Goal: Task Accomplishment & Management: Use online tool/utility

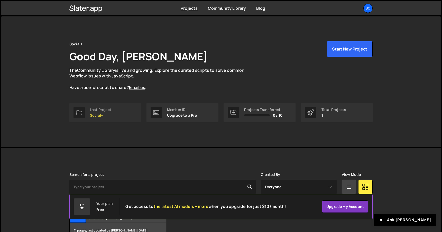
click at [110, 121] on link "Last Project Social+" at bounding box center [105, 113] width 72 height 20
click at [110, 116] on p "Social+" at bounding box center [100, 115] width 21 height 4
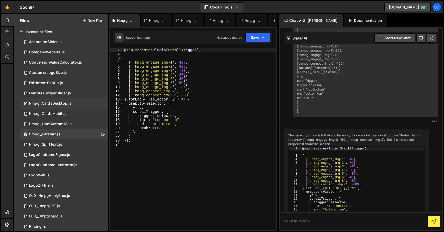
scroll to position [231, 0]
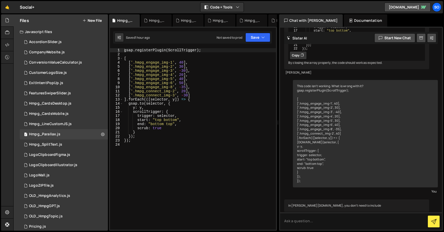
click at [98, 19] on button "New File" at bounding box center [91, 20] width 19 height 4
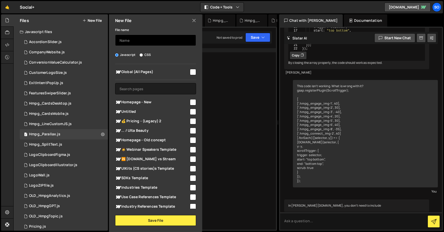
click at [137, 35] on input "text" at bounding box center [155, 40] width 81 height 11
type input "H"
type input "Hmpg_CustomerStoriesSection"
click at [191, 101] on input "checkbox" at bounding box center [193, 102] width 6 height 6
checkbox input "true"
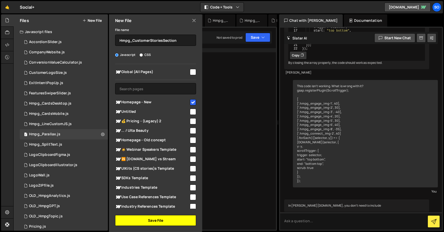
click at [153, 220] on button "Save File" at bounding box center [155, 220] width 81 height 11
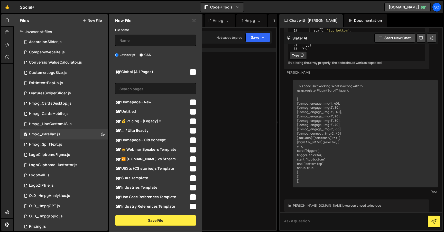
scroll to position [0, 0]
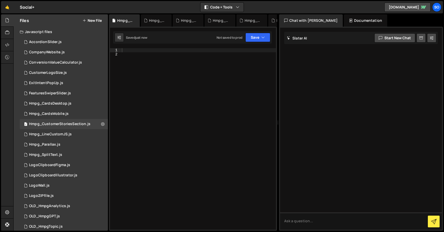
click at [221, 60] on div at bounding box center [198, 143] width 155 height 190
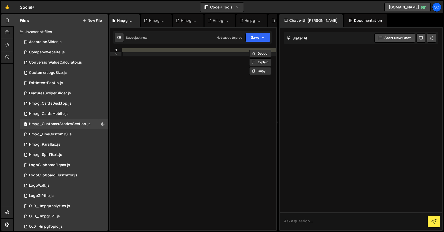
paste textarea "});"
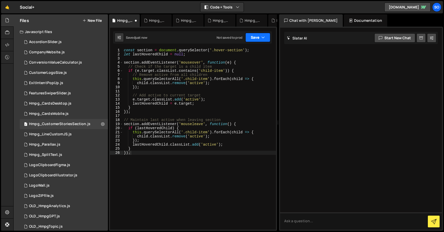
drag, startPoint x: 258, startPoint y: 36, endPoint x: 243, endPoint y: 47, distance: 18.4
click at [258, 36] on button "Save" at bounding box center [257, 37] width 25 height 9
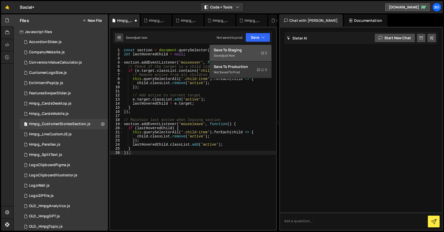
click at [234, 53] on div "Saved just now" at bounding box center [240, 56] width 53 height 6
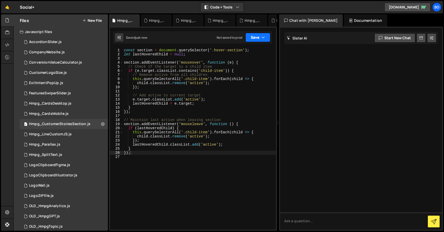
click at [258, 39] on button "Save" at bounding box center [257, 37] width 25 height 9
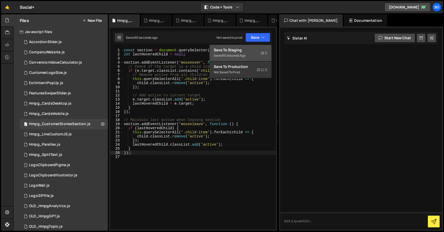
click at [248, 59] on button "Save to Staging S Saved 10 seconds ago" at bounding box center [240, 53] width 62 height 17
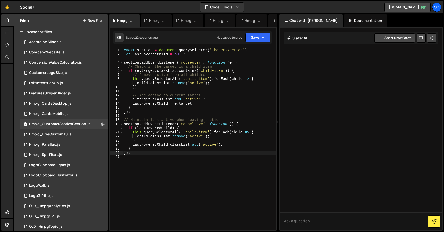
click at [139, 83] on div "const section = document . querySelector ( '.hover-section' ) ; let lastHovered…" at bounding box center [199, 143] width 153 height 190
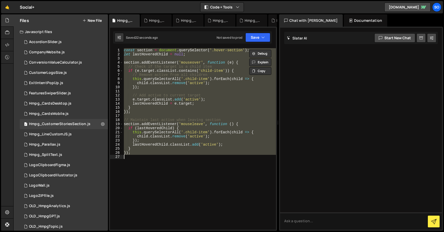
paste textarea
type textarea "});"
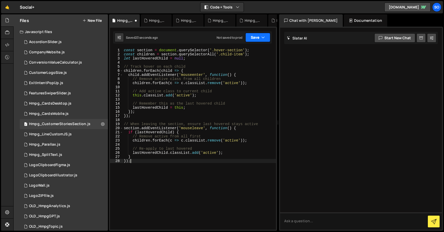
click at [259, 33] on button "Save" at bounding box center [257, 37] width 25 height 9
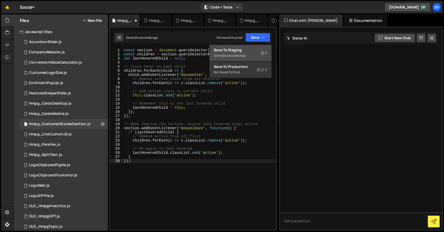
click at [247, 51] on div "Save to Staging S" at bounding box center [240, 49] width 53 height 5
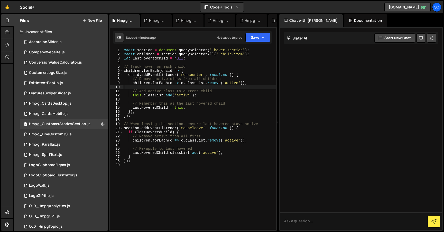
click at [199, 87] on div "const section = document . querySelector ( '.hover-section' ) ; const children …" at bounding box center [199, 143] width 153 height 190
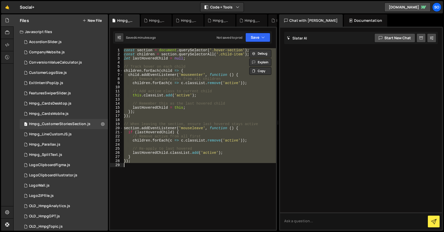
paste textarea
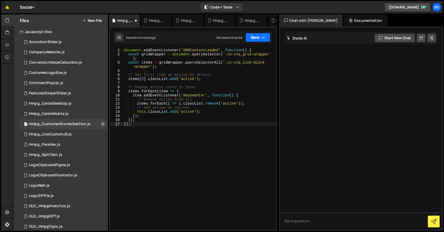
click at [259, 37] on button "Save" at bounding box center [257, 37] width 25 height 9
click at [0, 0] on div "Save to Staging S" at bounding box center [0, 0] width 0 height 0
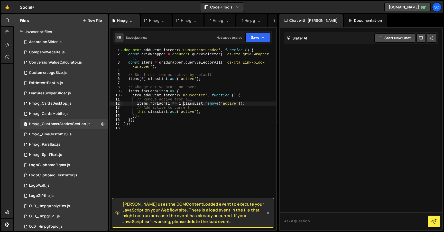
click at [182, 105] on div "document . addEventListener ( 'DOMContentLoaded' , function ( ) { const gridWra…" at bounding box center [199, 143] width 153 height 190
type textarea "});"
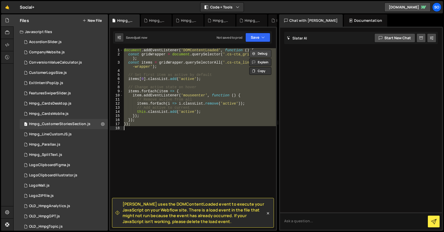
click at [263, 54] on button "Debug" at bounding box center [260, 54] width 22 height 8
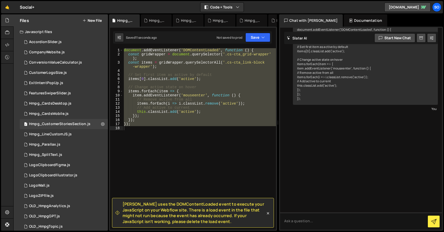
scroll to position [42, 0]
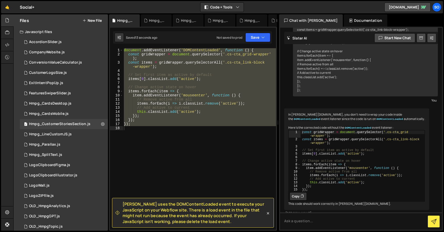
click at [301, 199] on icon at bounding box center [301, 196] width 3 height 5
click at [227, 136] on div "document . addEventListener ( 'DOMContentLoaded' , function ( ) { const gridWra…" at bounding box center [199, 139] width 153 height 182
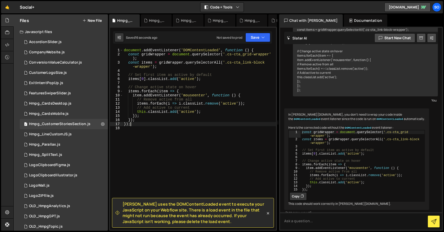
drag, startPoint x: 141, startPoint y: 124, endPoint x: 112, endPoint y: 125, distance: 29.0
click at [112, 125] on div "1 2 3 4 5 6 7 8 9 10 11 12 13 14 15 16 17 18 document . addEventListener ( 'DOM…" at bounding box center [193, 139] width 166 height 182
type textarea "});"
drag, startPoint x: 258, startPoint y: 50, endPoint x: 102, endPoint y: 50, distance: 155.6
click at [102, 50] on div "Files New File Javascript files 2 AccordionSlider.js 0 1 CompanyWebsite.js 0 1 …" at bounding box center [228, 122] width 430 height 217
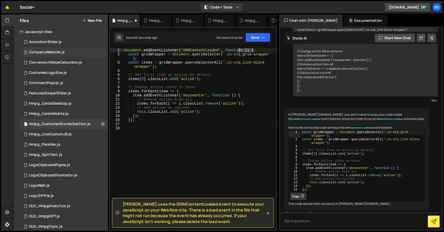
type textarea "document.addEventListener('DOMContentLoaded', function () {"
click at [128, 53] on div "const gridWrapper = document . querySelector ( '.cs-cta_grid-wrapper' ) ; const…" at bounding box center [199, 143] width 153 height 190
type textarea "const gridWrapper = document.querySelector('.cs-cta_grid-wrapper');"
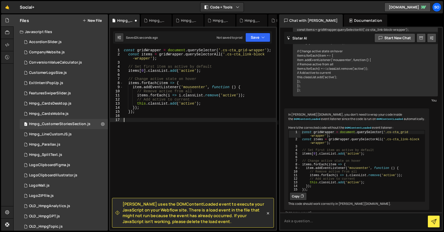
click at [164, 138] on div "const gridWrapper = document . querySelector ( '.cs-cta_grid-wrapper' ) ; const…" at bounding box center [199, 143] width 153 height 190
drag, startPoint x: 267, startPoint y: 212, endPoint x: 238, endPoint y: 150, distance: 68.9
click at [267, 212] on icon at bounding box center [267, 213] width 5 height 5
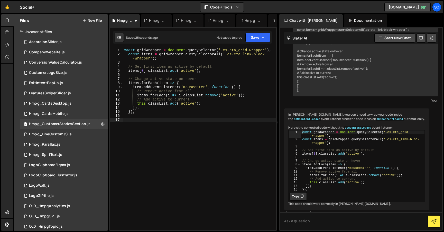
click at [232, 140] on div "const gridWrapper = document . querySelector ( '.cs-cta_grid-wrapper' ) ; const…" at bounding box center [199, 143] width 153 height 190
click at [200, 121] on div "const gridWrapper = document . querySelector ( '.cs-cta_grid-wrapper' ) ; const…" at bounding box center [199, 143] width 153 height 190
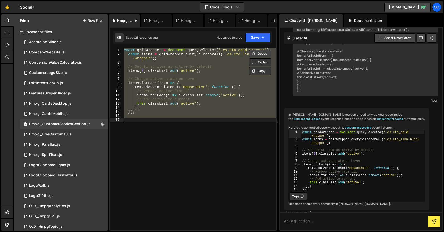
click at [265, 54] on button "Debug" at bounding box center [260, 54] width 22 height 8
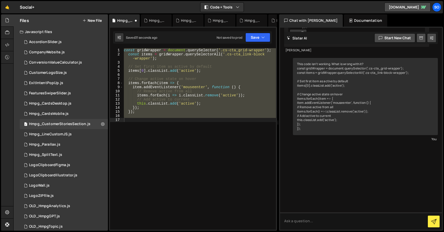
scroll to position [259, 0]
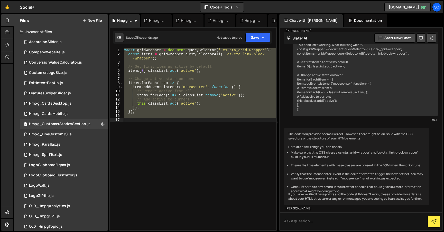
click at [161, 121] on div "const gridWrapper = document . querySelector ( '.cs-cta_grid-wrapper' ) ; const…" at bounding box center [199, 139] width 153 height 182
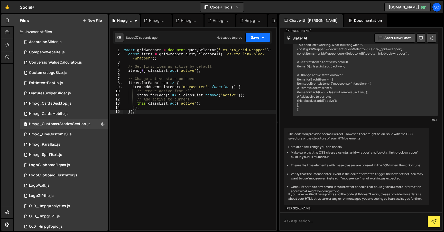
click at [254, 36] on button "Save" at bounding box center [257, 37] width 25 height 9
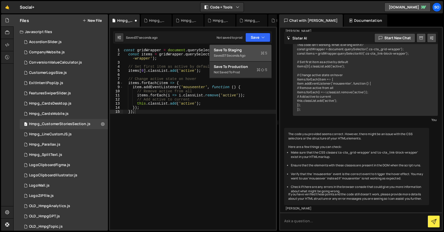
click at [238, 49] on div "Save to Staging S" at bounding box center [240, 49] width 53 height 5
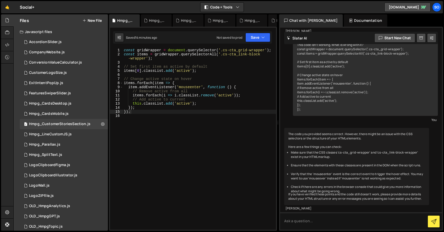
click at [146, 110] on div "const gridWrapper = document . querySelector ( '.cs-cta_grid-wrapper' ) ; const…" at bounding box center [199, 143] width 153 height 190
click at [141, 114] on div "const gridWrapper = document . querySelector ( '.cs-cta_grid-wrapper' ) ; const…" at bounding box center [199, 143] width 153 height 190
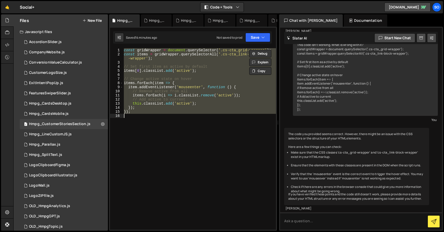
paste textarea
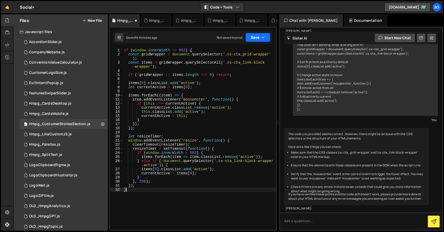
click at [263, 41] on button "Save" at bounding box center [257, 37] width 25 height 9
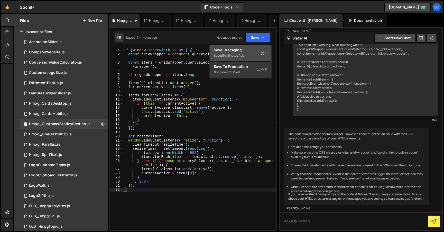
click at [243, 52] on div "Save to Staging S" at bounding box center [240, 49] width 53 height 5
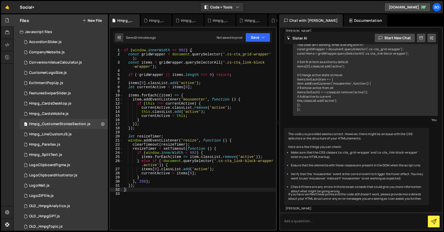
click at [187, 101] on div "if ( window . innerWidth >= 992 ) { const gridWrapper = document . querySelecto…" at bounding box center [199, 143] width 153 height 190
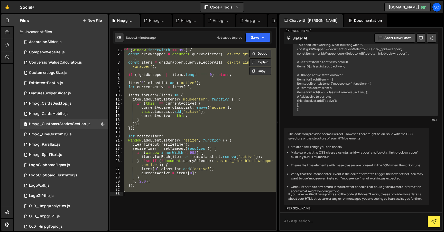
paste textarea ")();"
type textarea "})();"
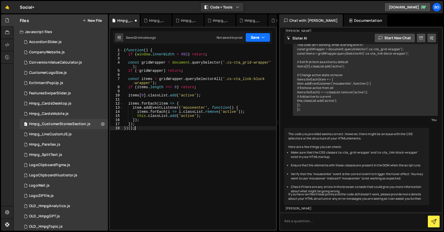
click at [259, 33] on button "Save" at bounding box center [257, 37] width 25 height 9
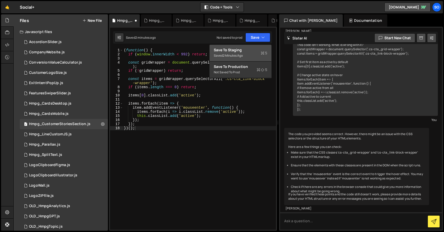
click at [250, 51] on div "Save to Staging S" at bounding box center [240, 49] width 53 height 5
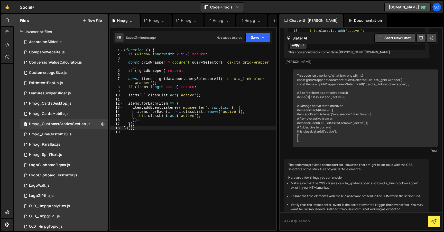
scroll to position [0, 0]
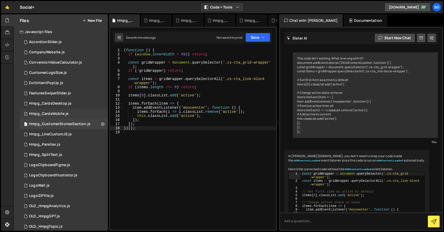
click at [61, 112] on div "Hmpg_CardsMobile.js" at bounding box center [49, 114] width 40 height 5
click at [68, 134] on div "Hmpg_LineCustomJS.js" at bounding box center [50, 134] width 43 height 5
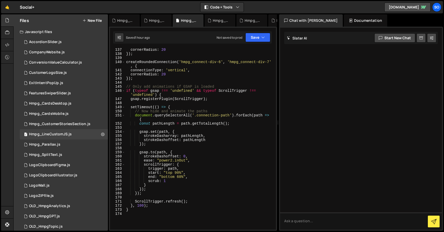
scroll to position [624, 0]
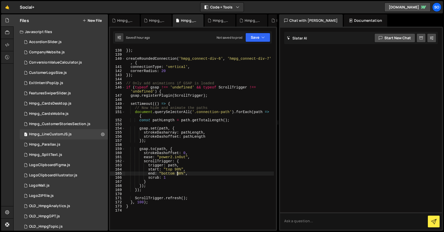
click at [178, 172] on div "cornerRadius : 20 }) ; createRoundedConnection ( 'hmpg_connect-div-6' , 'hmpg_c…" at bounding box center [199, 139] width 149 height 190
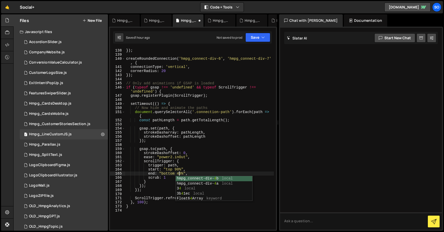
click at [176, 170] on div "cornerRadius : 20 }) ; createRoundedConnection ( 'hmpg_connect-div-6' , 'hmpg_c…" at bounding box center [199, 139] width 149 height 190
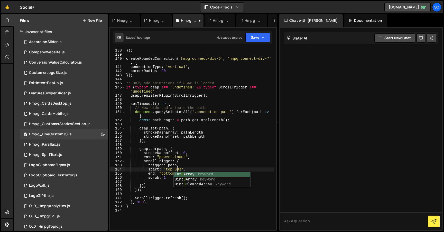
click at [217, 160] on div "cornerRadius : 20 }) ; createRoundedConnection ( 'hmpg_connect-div-6' , 'hmpg_c…" at bounding box center [199, 139] width 149 height 190
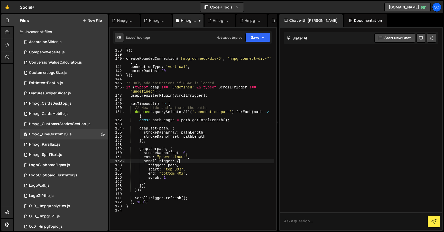
scroll to position [0, 3]
click at [257, 39] on button "Save" at bounding box center [257, 37] width 25 height 9
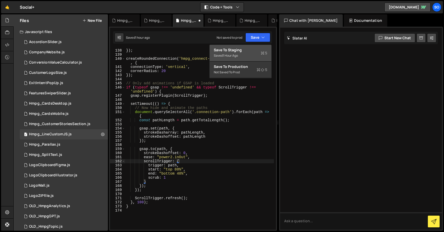
click at [244, 51] on div "Save to Staging S" at bounding box center [240, 49] width 53 height 5
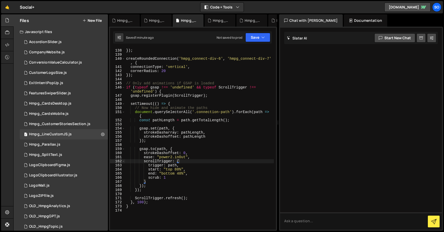
type textarea "// Now hide and animate the paths"
click at [184, 107] on div "cornerRadius : 20 }) ; createRoundedConnection ( 'hmpg_connect-div-6' , 'hmpg_c…" at bounding box center [199, 139] width 149 height 190
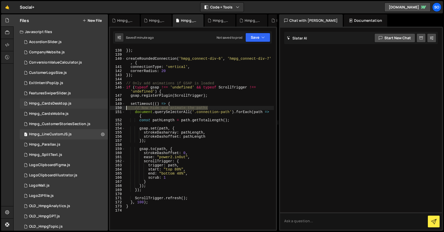
drag, startPoint x: 180, startPoint y: 108, endPoint x: 104, endPoint y: 108, distance: 76.0
click at [104, 108] on div "Files New File Javascript files 2 AccordionSlider.js 0 1 CompanyWebsite.js 0 1 …" at bounding box center [228, 122] width 430 height 217
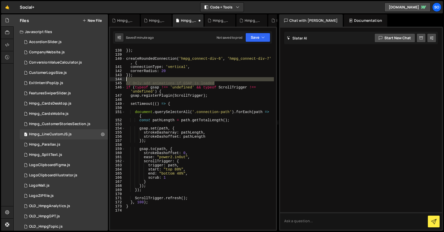
drag, startPoint x: 180, startPoint y: 82, endPoint x: 117, endPoint y: 81, distance: 63.2
click at [117, 81] on div "137 138 139 140 141 142 143 144 145 146 147 148 149 150 151 152 153 154 155 156…" at bounding box center [193, 139] width 166 height 182
type textarea "// Only add animations if GSAP is loaded"
type textarea "// Now hide and animate the paths"
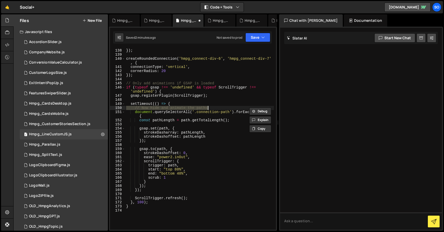
click at [162, 225] on div "cornerRadius : 20 }) ; createRoundedConnection ( 'hmpg_connect-div-6' , 'hmpg_c…" at bounding box center [199, 139] width 149 height 190
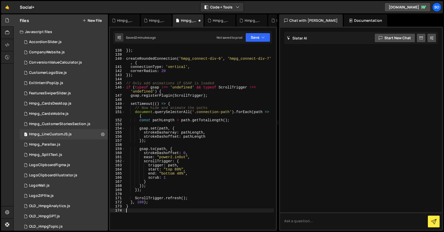
type textarea "}"
click at [49, 147] on div "Hmpg_Parallax.js" at bounding box center [44, 144] width 31 height 5
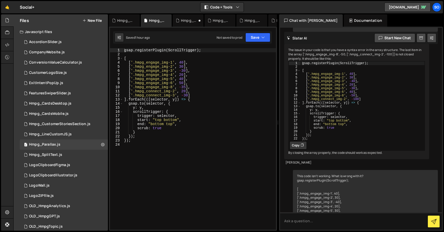
scroll to position [231, 0]
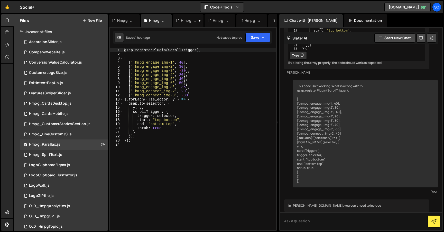
type textarea "['.hmpg_connect_img-3', -30]"
click at [195, 96] on div "gsap . registerPlugin ( ScrollTrigger ) ; [ [ '.hmpg_engage_img-1' , 40 ] , [ '…" at bounding box center [199, 143] width 153 height 190
drag, startPoint x: 145, startPoint y: 95, endPoint x: 108, endPoint y: 95, distance: 36.7
click at [108, 95] on div "Files New File Javascript files 2 AccordionSlider.js 0 1 CompanyWebsite.js 0 1 …" at bounding box center [228, 122] width 430 height 217
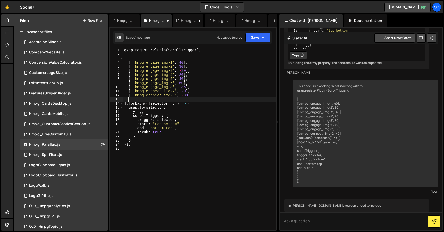
paste textarea "['.hmpg_connect_img-3', -30]"
type textarea "['.hmpg_connect_img-3', -30]"
paste textarea "['.hmpg_connect_img-3', -30]"
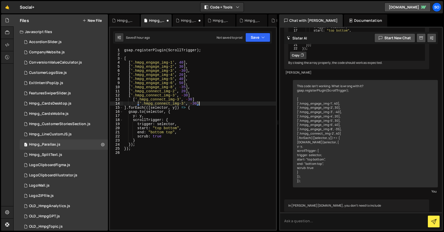
click at [195, 95] on div "gsap . registerPlugin ( ScrollTrigger ) ; [ [ '.hmpg_engage_img-1' , 40 ] , [ '…" at bounding box center [199, 143] width 153 height 190
click at [201, 100] on div "gsap . registerPlugin ( ScrollTrigger ) ; [ [ '.hmpg_engage_img-1' , 40 ] , [ '…" at bounding box center [199, 143] width 153 height 190
click at [133, 99] on div "gsap . registerPlugin ( ScrollTrigger ) ; [ [ '.hmpg_engage_img-1' , 40 ] , [ '…" at bounding box center [199, 143] width 153 height 190
click at [137, 103] on div "gsap . registerPlugin ( ScrollTrigger ) ; [ [ '.hmpg_engage_img-1' , 40 ] , [ '…" at bounding box center [199, 143] width 153 height 190
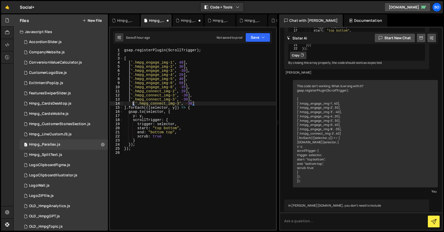
scroll to position [0, 4]
drag, startPoint x: 168, startPoint y: 103, endPoint x: 175, endPoint y: 102, distance: 6.5
click at [136, 104] on div "gsap . registerPlugin ( ScrollTrigger ) ; [ [ '.hmpg_engage_img-1' , 40 ] , [ '…" at bounding box center [199, 143] width 153 height 190
paste textarea "hmpg_monetize_img-3_wrapper"
drag, startPoint x: 169, startPoint y: 99, endPoint x: 136, endPoint y: 98, distance: 33.4
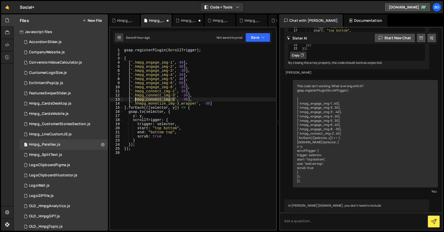
click at [136, 98] on div "gsap . registerPlugin ( ScrollTrigger ) ; [ [ '.hmpg_engage_img-1' , 40 ] , [ '…" at bounding box center [199, 143] width 153 height 190
paste textarea "monetize_img-3_wrapper"
drag, startPoint x: 176, startPoint y: 99, endPoint x: 179, endPoint y: 103, distance: 5.6
click at [176, 99] on div "gsap . registerPlugin ( ScrollTrigger ) ; [ [ '.hmpg_engage_img-1' , 40 ] , [ '…" at bounding box center [199, 143] width 153 height 190
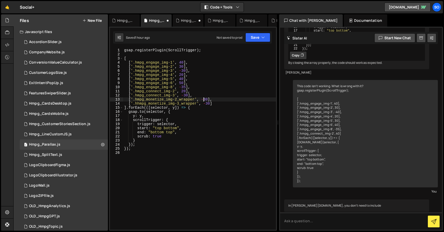
click at [204, 99] on div "gsap . registerPlugin ( ScrollTrigger ) ; [ [ '.hmpg_engage_img-1' , 40 ] , [ '…" at bounding box center [199, 143] width 153 height 190
type textarea "['.hhmpg_monetize_img-3_wrapper', 50]"
click at [179, 160] on div "gsap . registerPlugin ( ScrollTrigger ) ; [ [ '.hmpg_engage_img-1' , 40 ] , [ '…" at bounding box center [199, 143] width 153 height 190
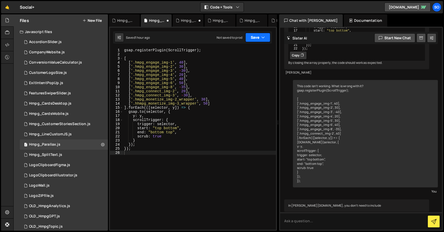
click at [256, 39] on button "Save" at bounding box center [257, 37] width 25 height 9
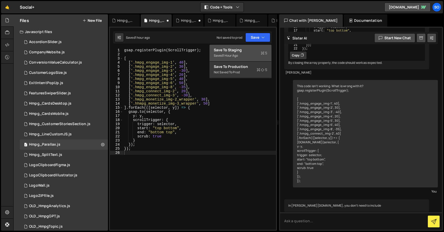
click at [241, 51] on div "Save to Staging S" at bounding box center [240, 49] width 53 height 5
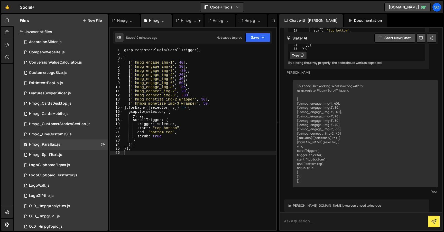
scroll to position [179, 0]
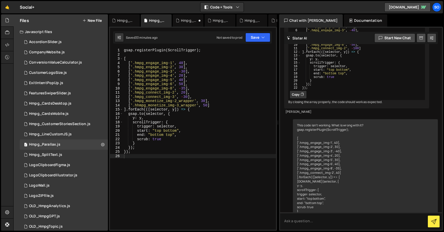
click at [201, 101] on div "gsap . registerPlugin ( ScrollTrigger ) ; [ [ '.hmpg_engage_img-1' , 40 ] , [ '…" at bounding box center [199, 143] width 153 height 190
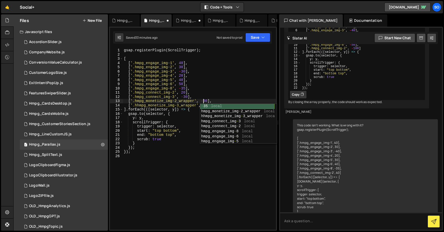
click at [202, 105] on div "- 35 local hmpg_monetize_img - 2_wrapper local hhmpg_monetize_img - 3_wrapper l…" at bounding box center [237, 129] width 74 height 50
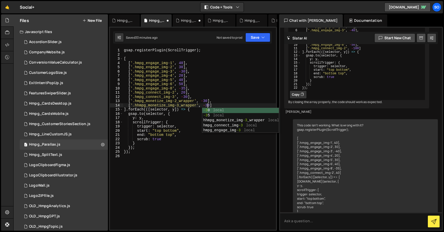
scroll to position [0, 6]
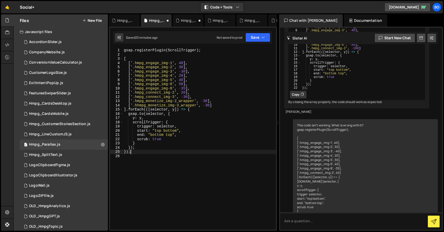
click at [197, 152] on div "gsap . registerPlugin ( ScrollTrigger ) ; [ [ '.hmpg_engage_img-1' , 40 ] , [ '…" at bounding box center [199, 143] width 153 height 190
click at [259, 39] on button "Save" at bounding box center [257, 37] width 25 height 9
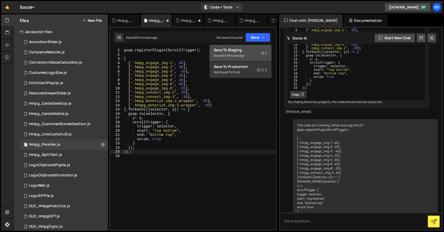
click at [246, 51] on div "Save to Staging S" at bounding box center [240, 49] width 53 height 5
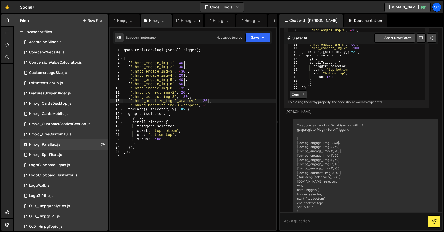
click at [206, 101] on div "gsap . registerPlugin ( ScrollTrigger ) ; [ [ '.hmpg_engage_img-1' , 40 ] , [ '…" at bounding box center [199, 143] width 153 height 190
click at [204, 120] on div "gsap . registerPlugin ( ScrollTrigger ) ; [ [ '.hmpg_engage_img-1' , 40 ] , [ '…" at bounding box center [199, 143] width 153 height 190
click at [208, 106] on div "gsap . registerPlugin ( ScrollTrigger ) ; [ [ '.hmpg_engage_img-1' , 40 ] , [ '…" at bounding box center [199, 143] width 153 height 190
type textarea "['.hhmpg_monetize_img-3_wrapper', -40]"
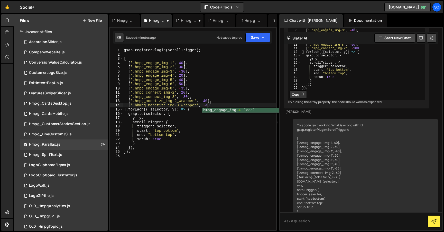
click at [207, 158] on div "gsap . registerPlugin ( ScrollTrigger ) ; [ [ '.hmpg_engage_img-1' , 40 ] , [ '…" at bounding box center [199, 143] width 153 height 190
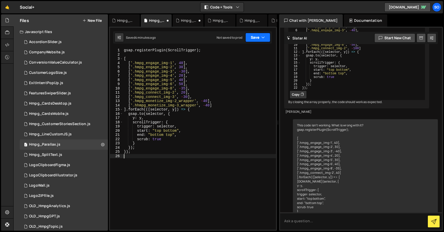
drag, startPoint x: 262, startPoint y: 36, endPoint x: 255, endPoint y: 47, distance: 13.3
click at [262, 35] on icon "button" at bounding box center [263, 37] width 4 height 5
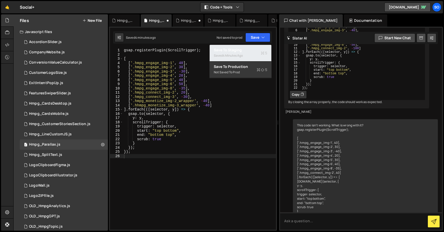
click at [252, 51] on div "Save to Staging S" at bounding box center [240, 49] width 53 height 5
